Goal: Check status: Check status

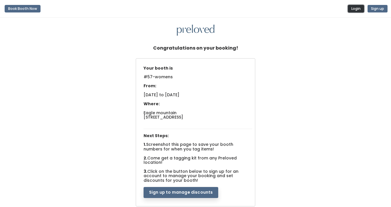
click at [356, 12] on button "Login" at bounding box center [356, 9] width 16 height 8
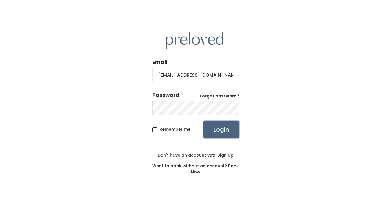
click at [226, 134] on input "Login" at bounding box center [221, 129] width 36 height 17
click at [145, 109] on div "Email raquelkhris@gmail.com Password Forgot password? Remember me Login Don't h…" at bounding box center [195, 103] width 391 height 207
click at [203, 121] on input "Login" at bounding box center [221, 129] width 36 height 17
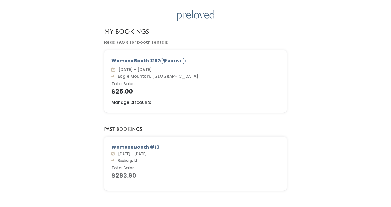
scroll to position [12, 0]
